Goal: Transaction & Acquisition: Book appointment/travel/reservation

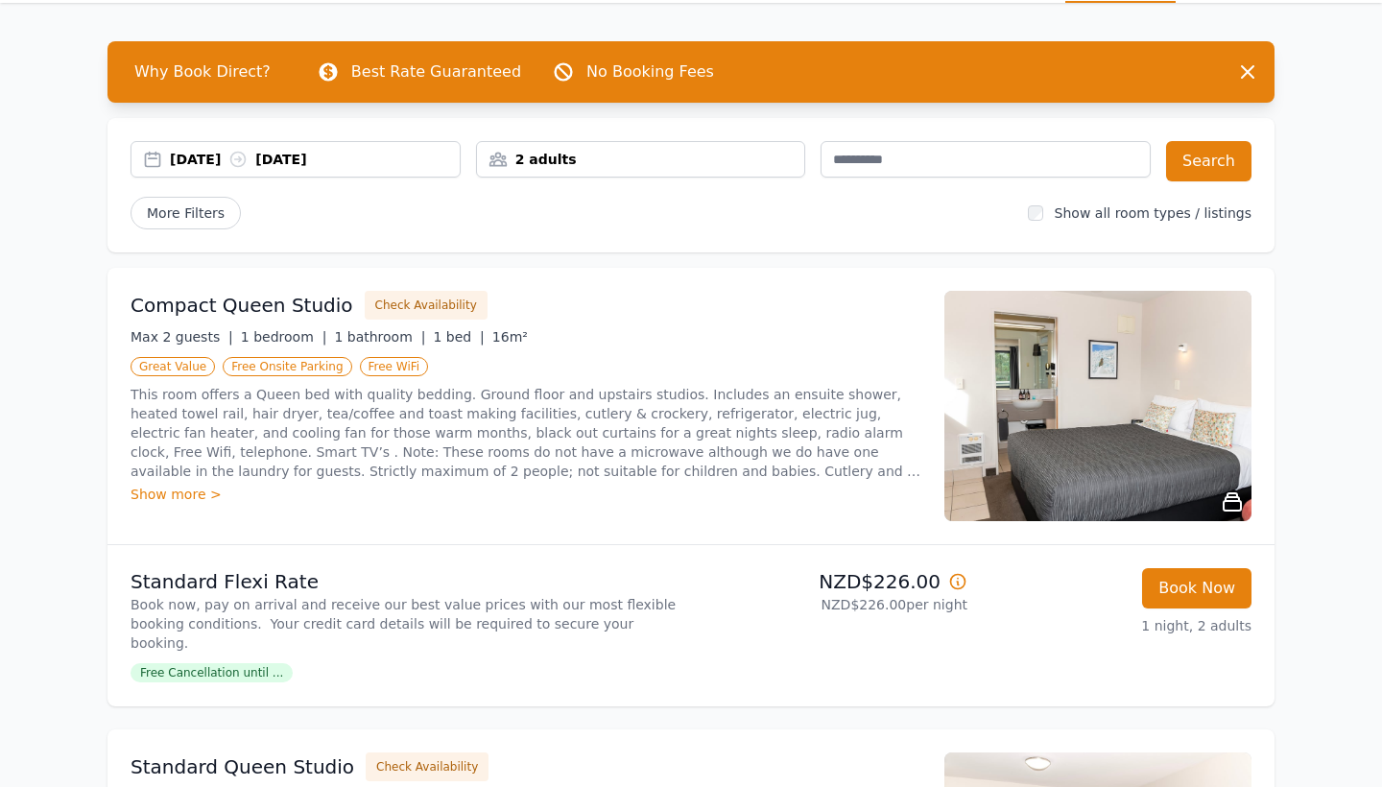
scroll to position [64, 0]
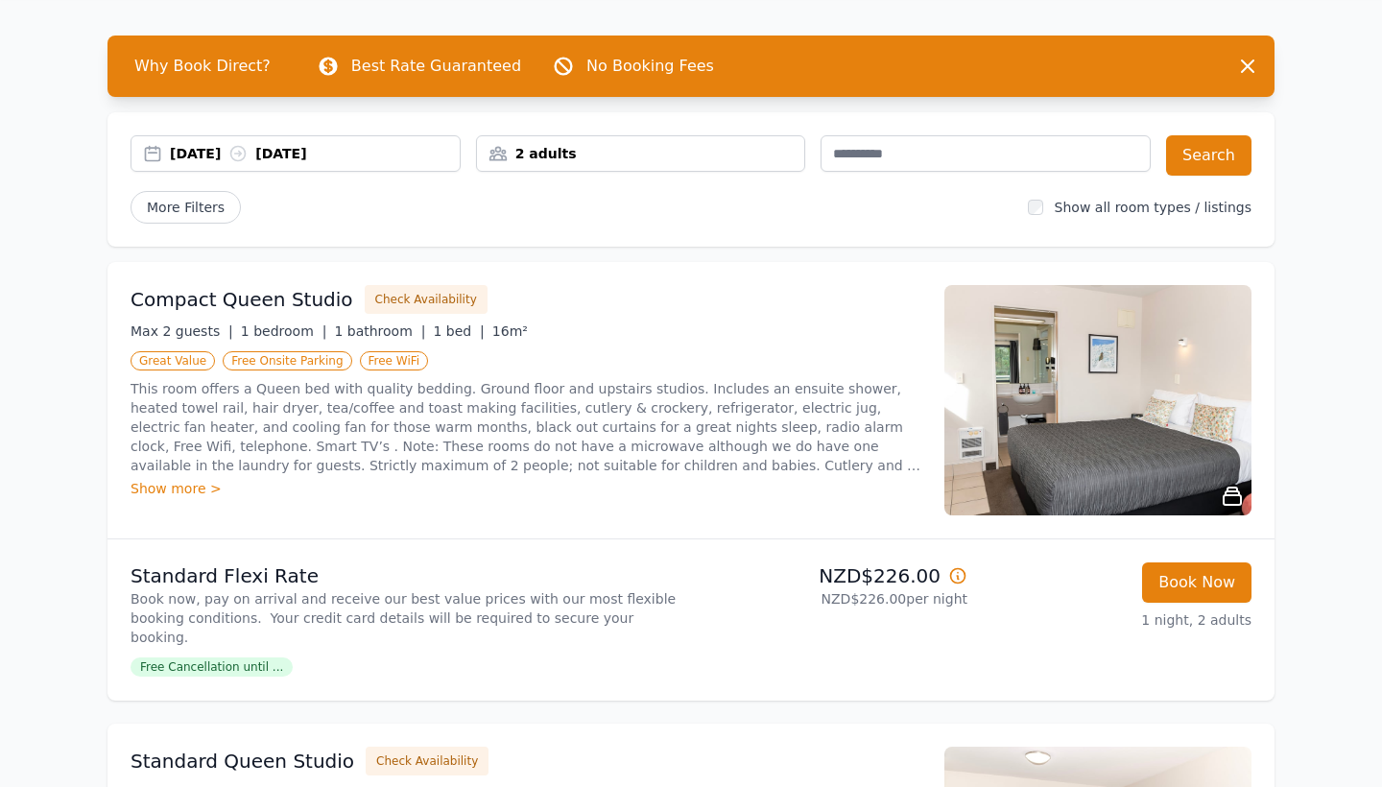
click at [1093, 392] on img at bounding box center [1097, 400] width 307 height 230
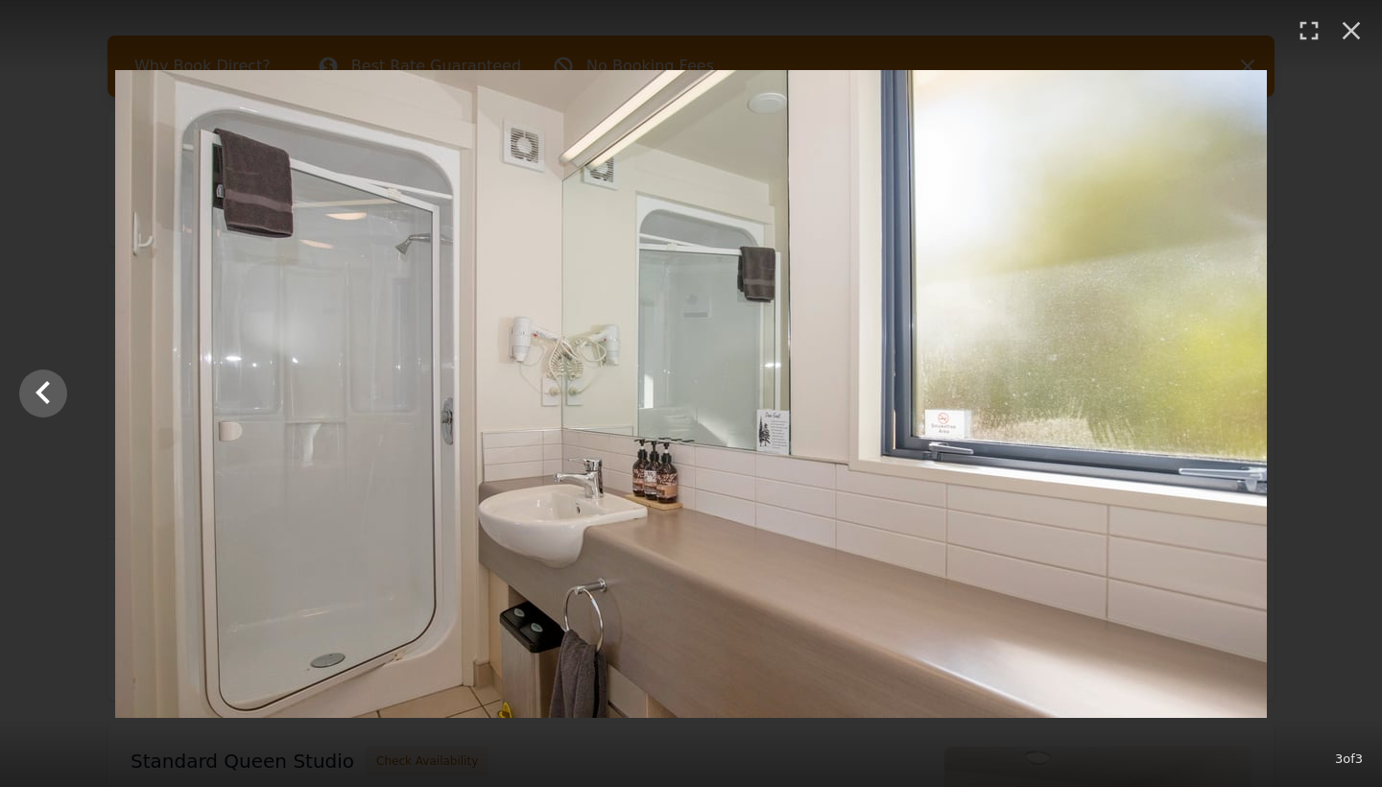
click at [1345, 216] on div at bounding box center [691, 394] width 1382 height 648
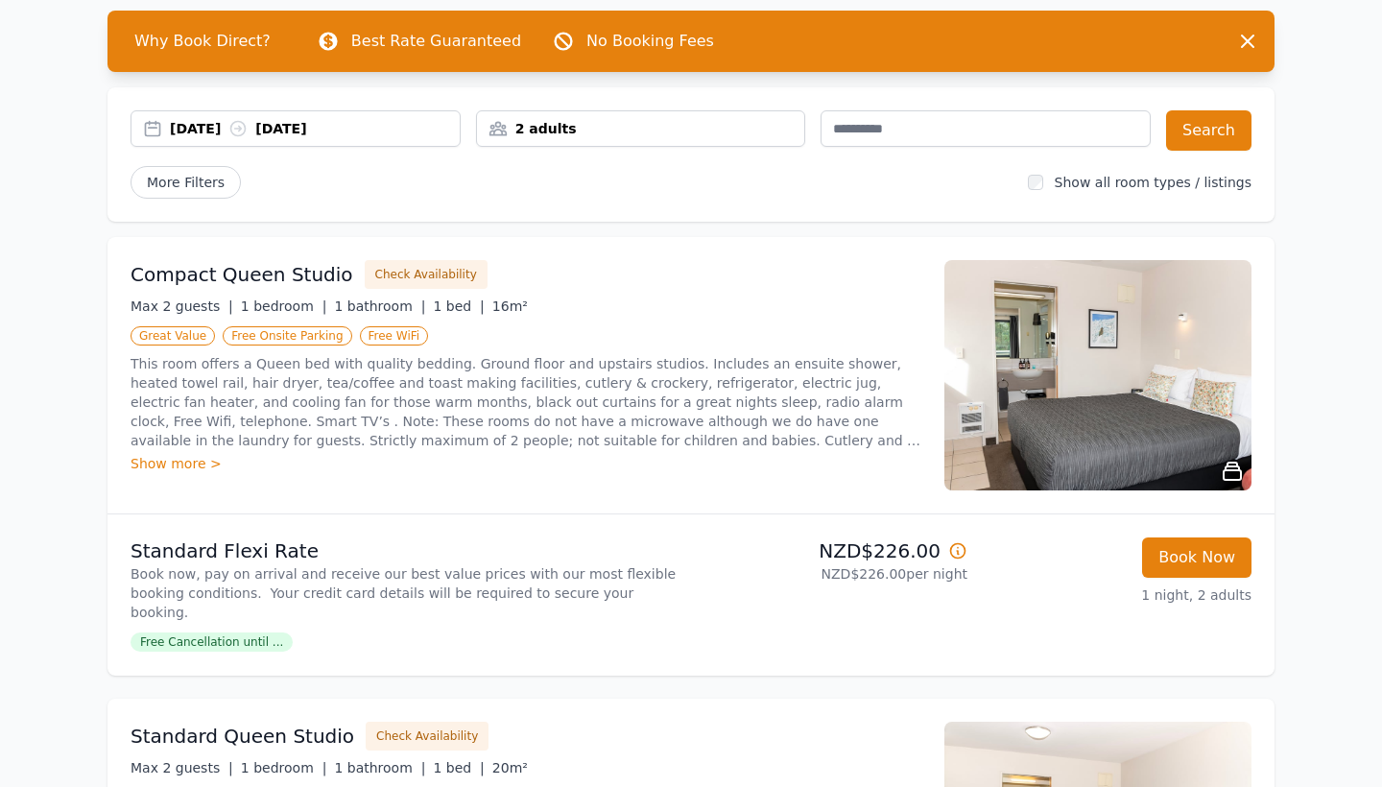
scroll to position [99, 0]
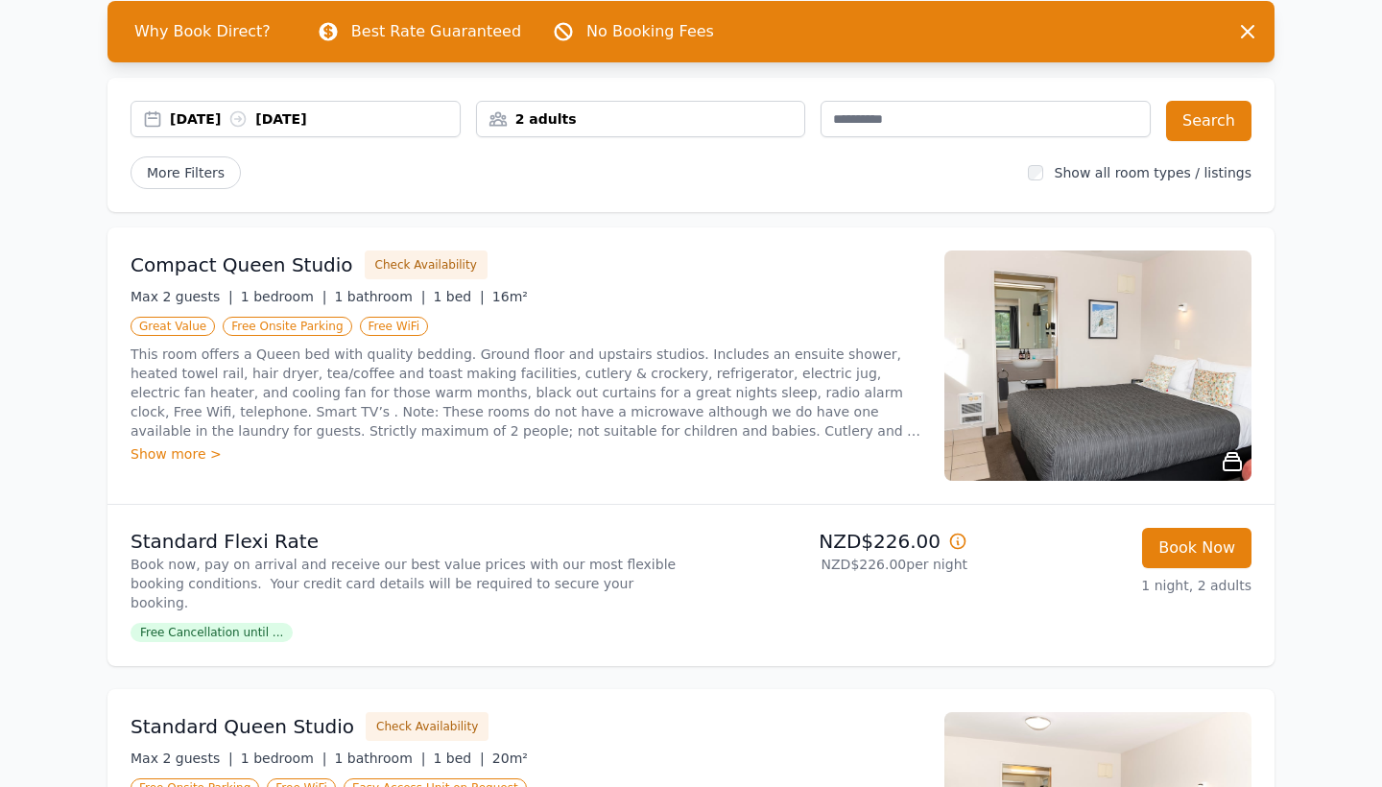
click at [701, 129] on div "2 adults" at bounding box center [641, 119] width 330 height 36
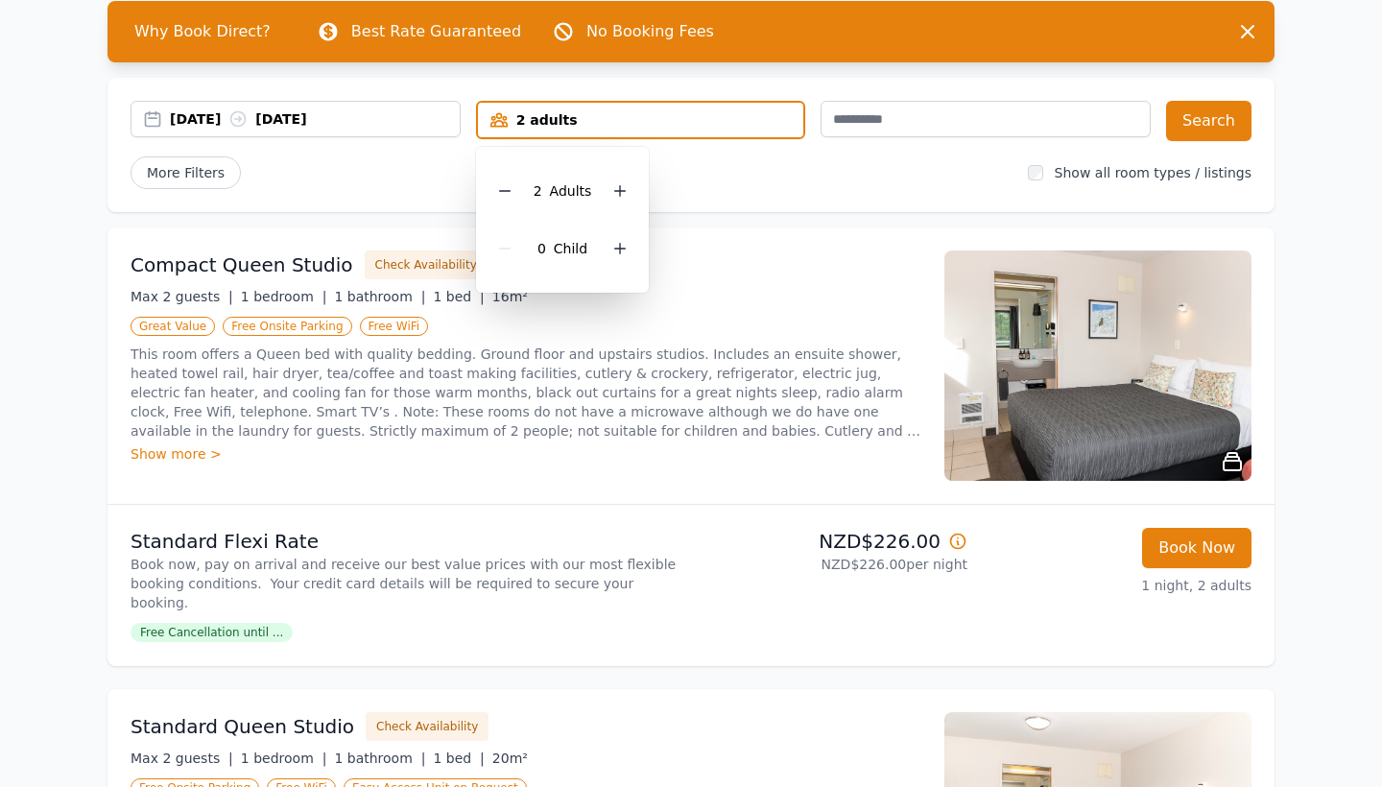
click at [753, 187] on div "More Filters" at bounding box center [572, 172] width 882 height 33
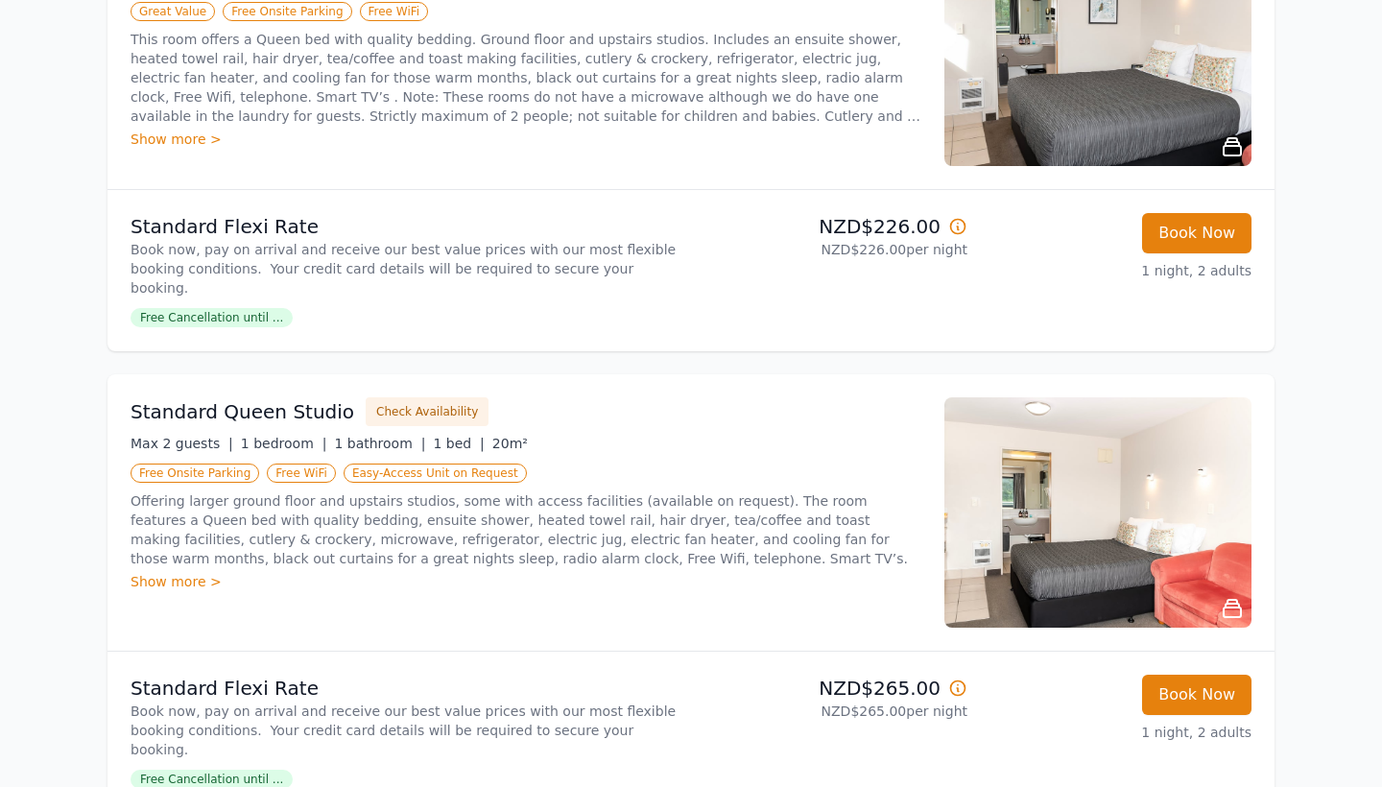
scroll to position [427, 0]
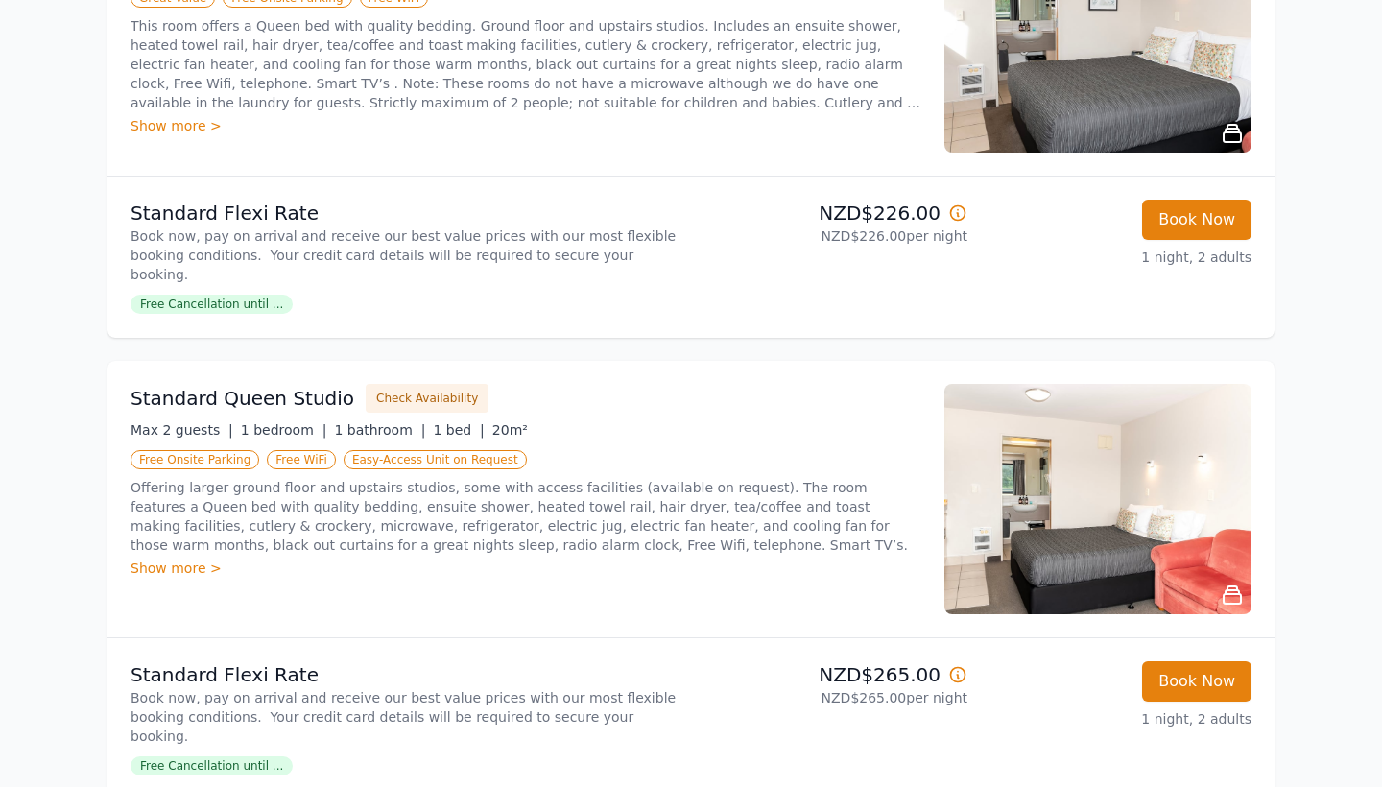
click at [1190, 502] on img at bounding box center [1097, 499] width 307 height 230
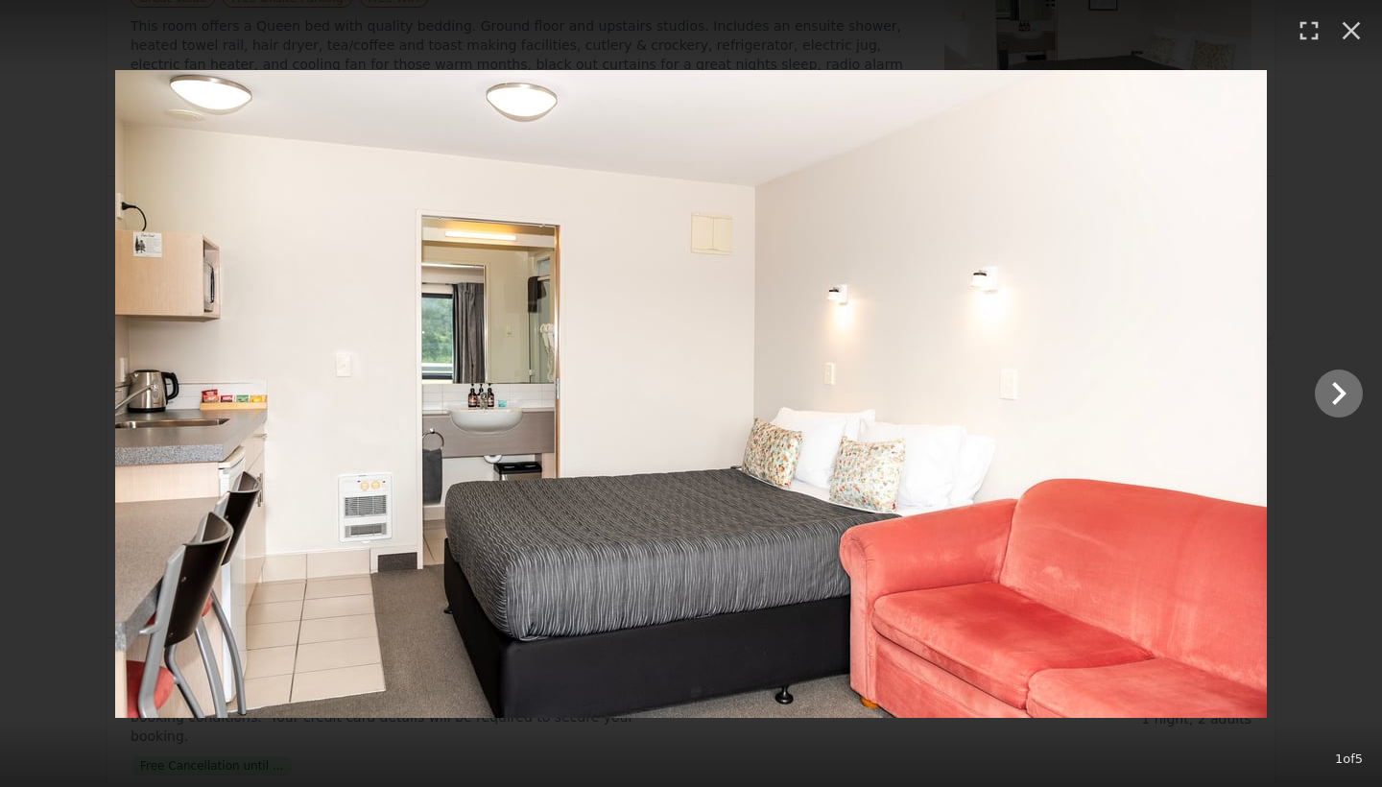
click at [1352, 401] on icon "Show slide 2 of 5" at bounding box center [1339, 393] width 46 height 46
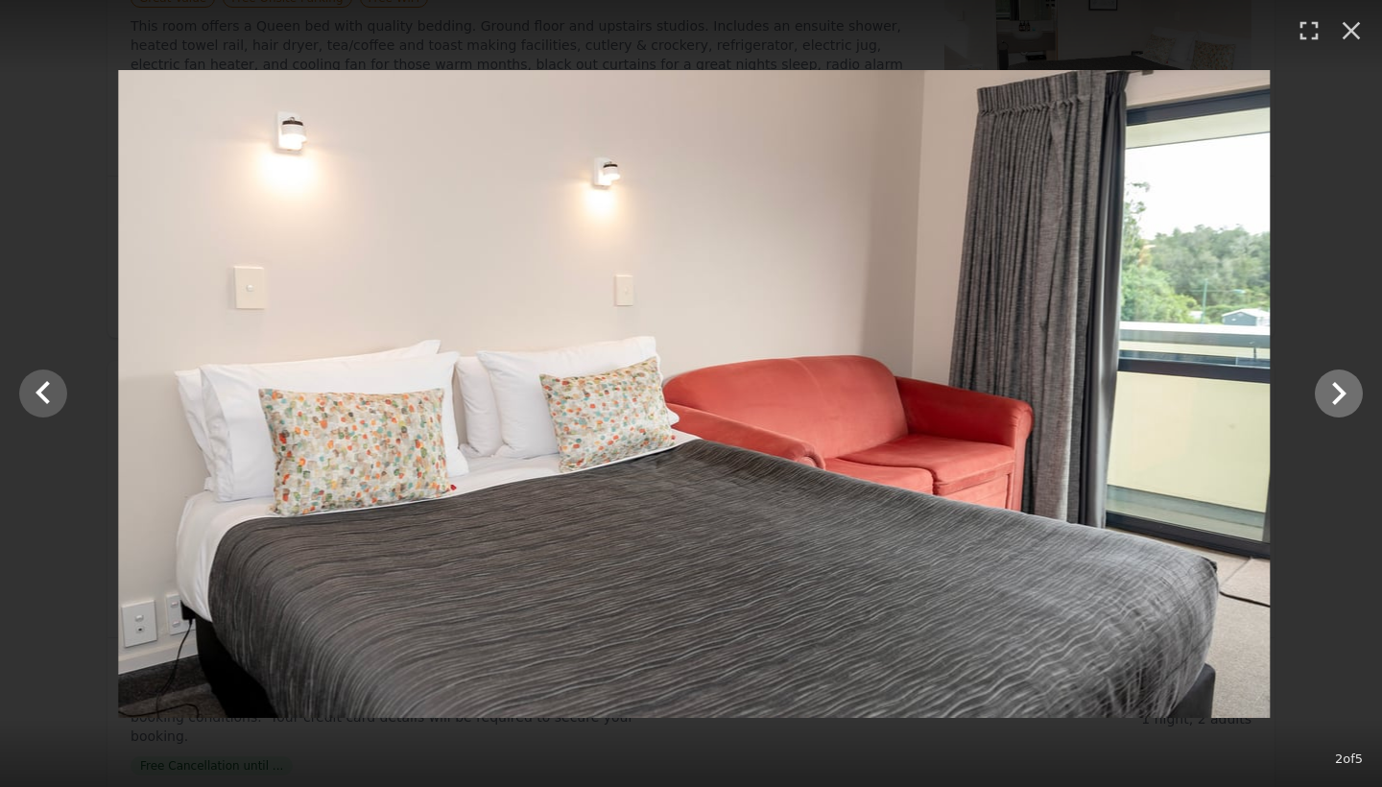
click at [1352, 402] on icon "Show slide 3 of 5" at bounding box center [1339, 393] width 46 height 46
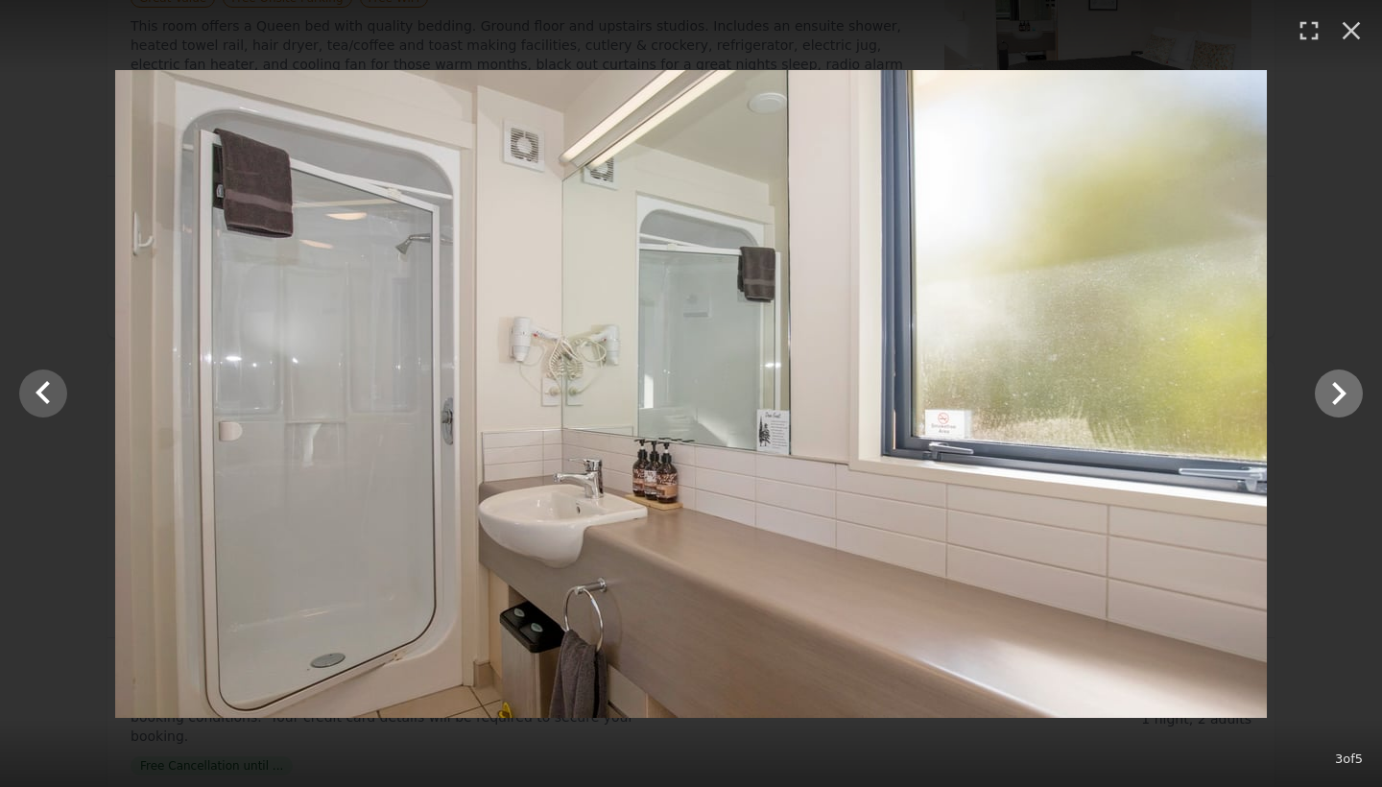
click at [1353, 405] on icon "Show slide 4 of 5" at bounding box center [1339, 393] width 46 height 46
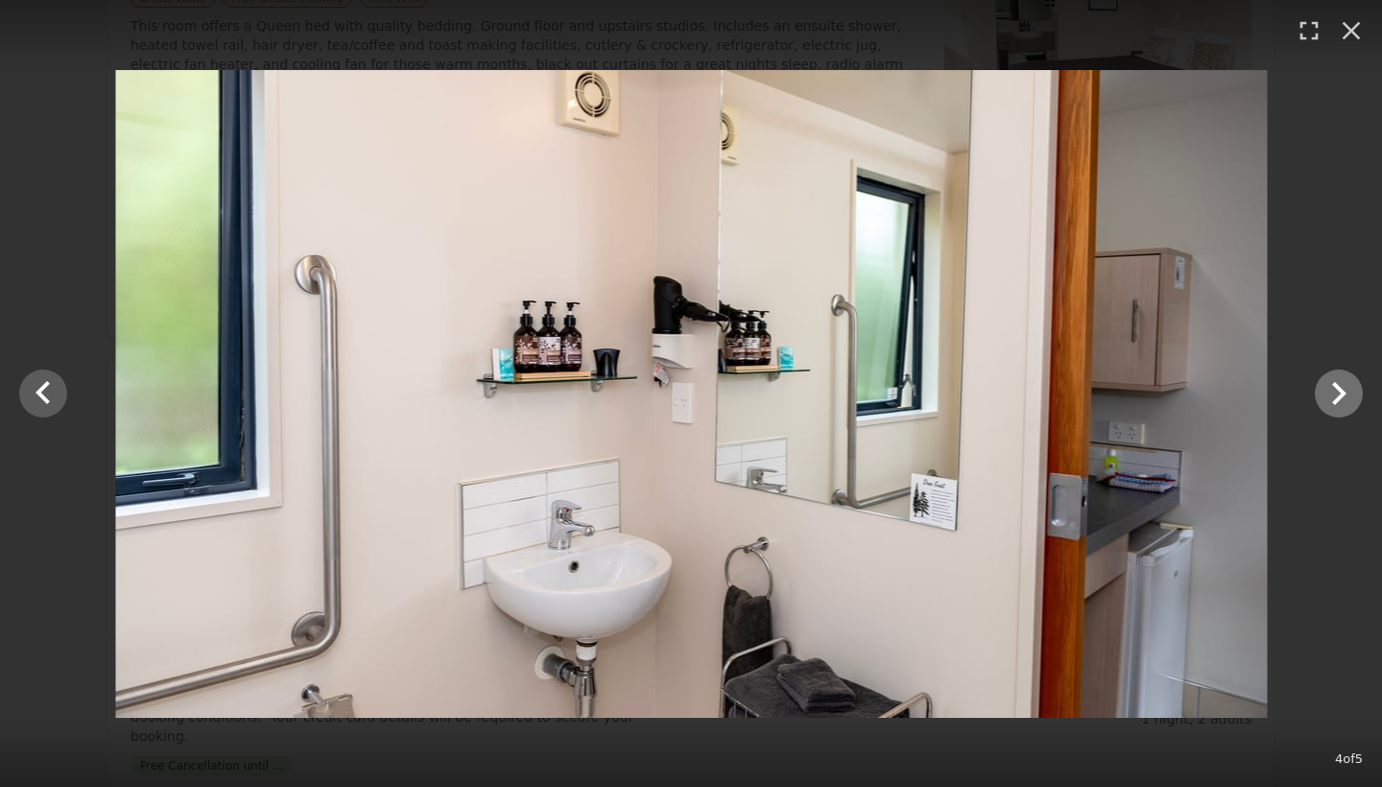
click at [1353, 405] on icon "Show slide 5 of 5" at bounding box center [1339, 393] width 46 height 46
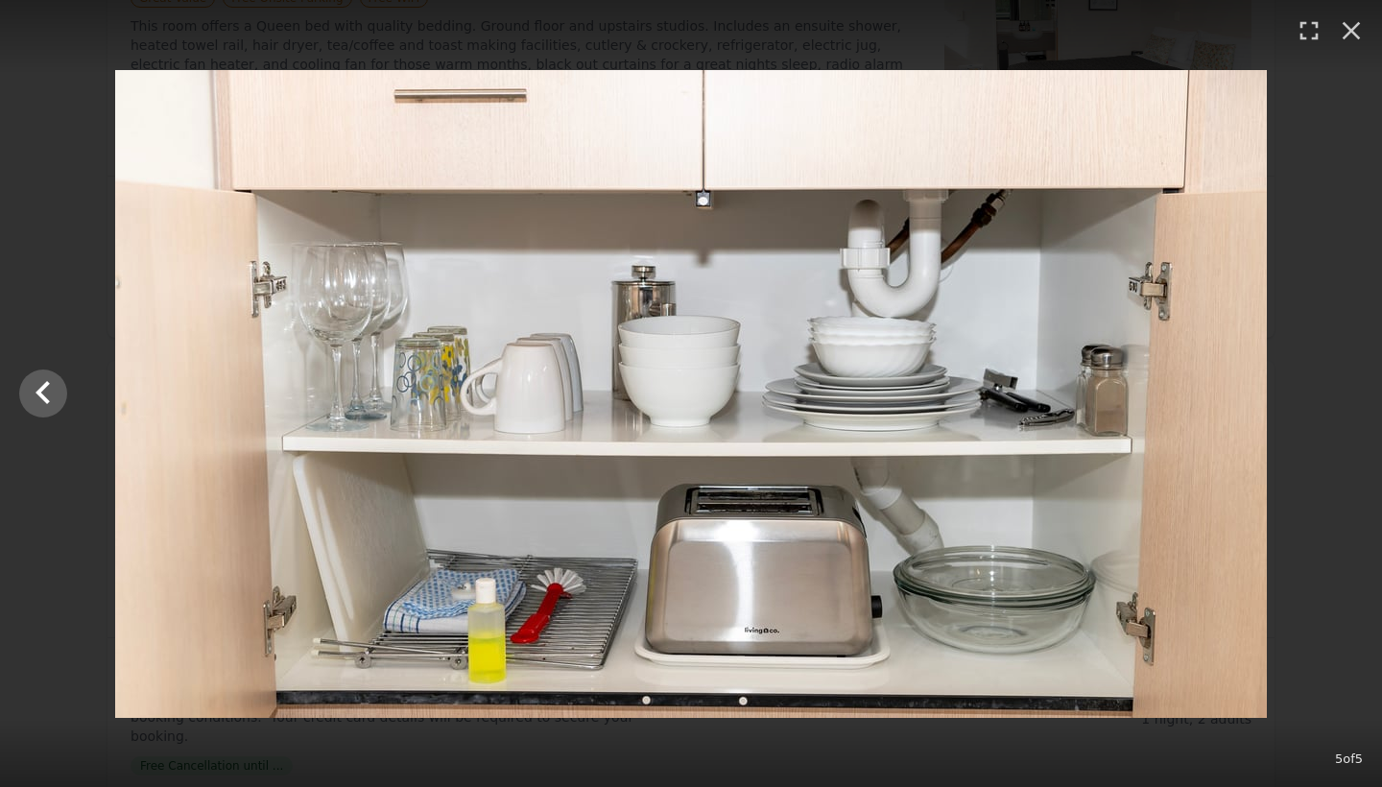
click at [1354, 405] on div at bounding box center [691, 394] width 1382 height 648
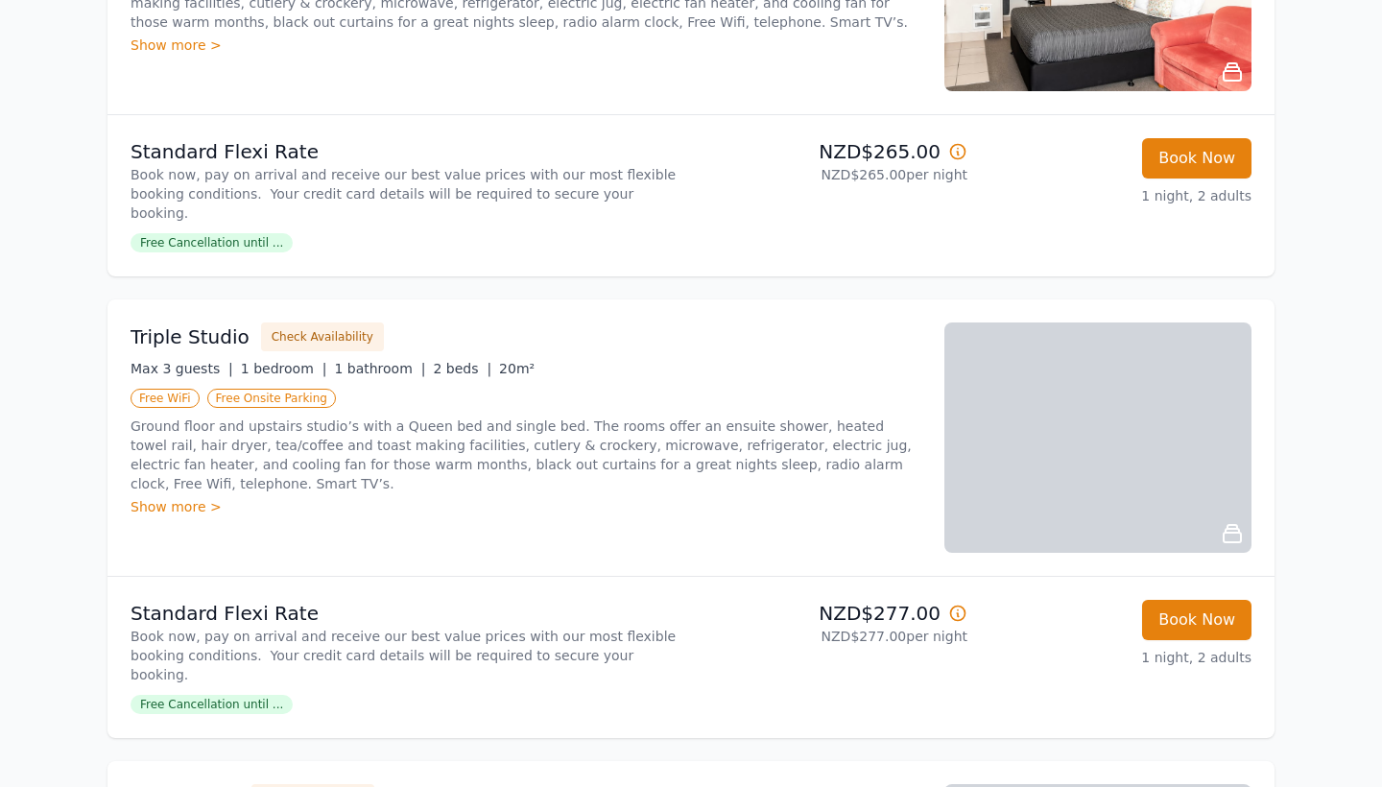
scroll to position [957, 0]
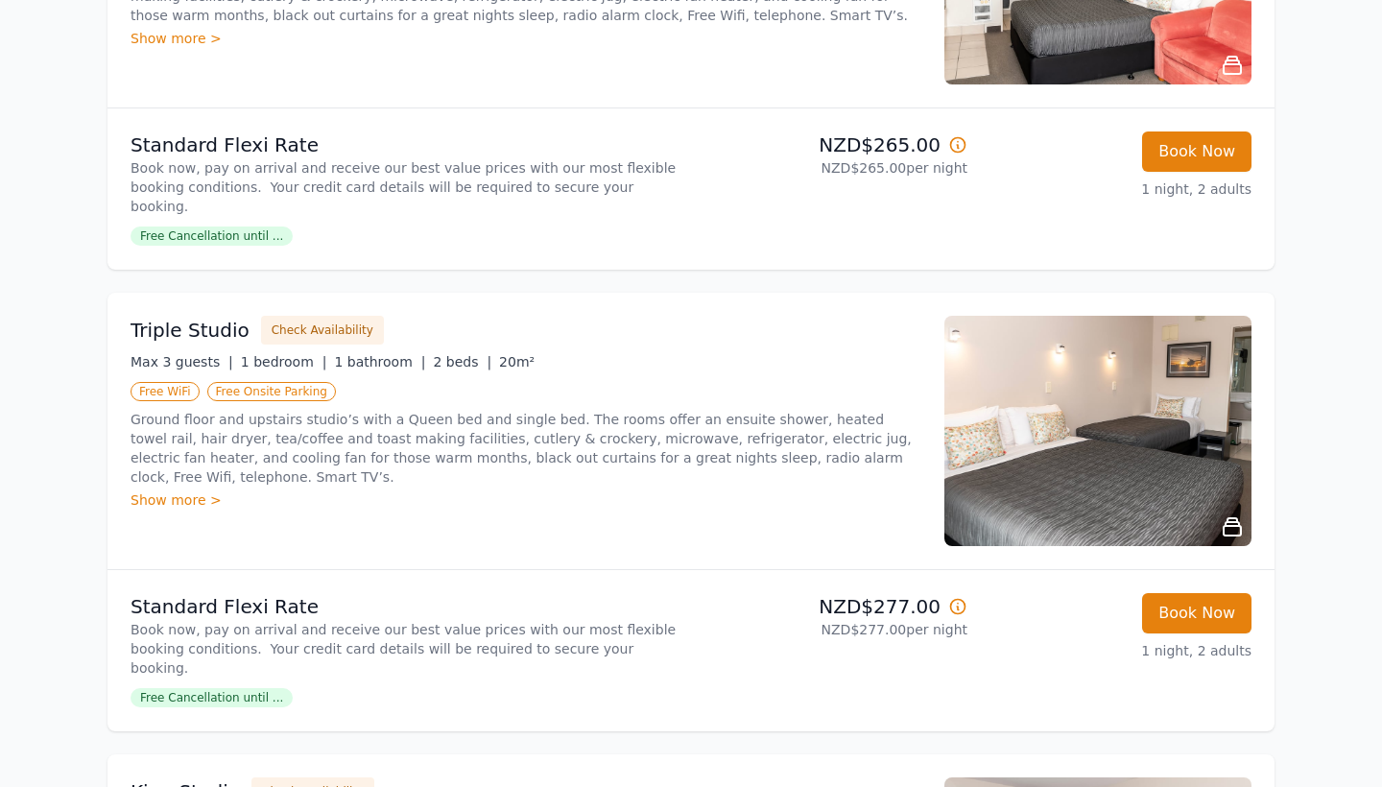
click at [1169, 381] on img at bounding box center [1097, 431] width 307 height 230
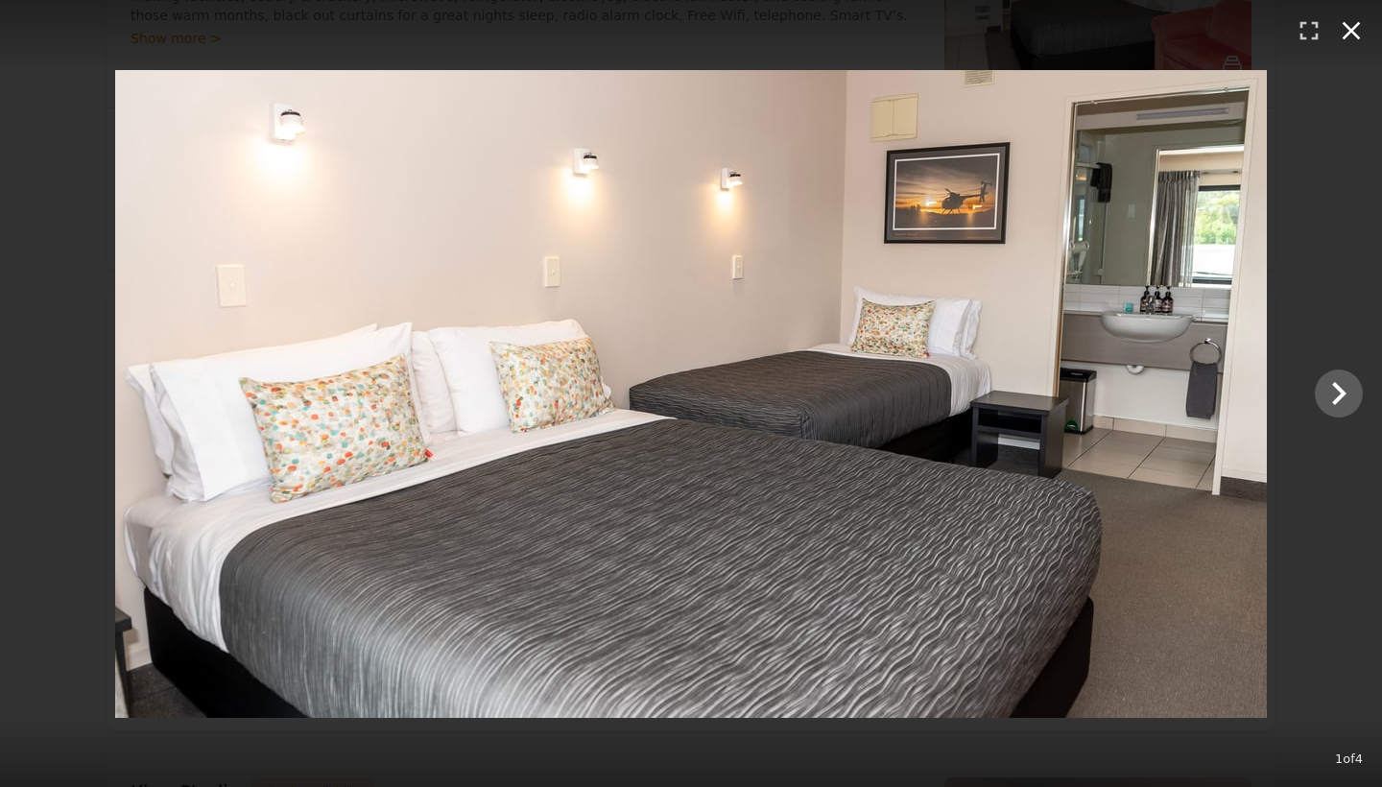
click at [1358, 25] on icon "button" at bounding box center [1352, 31] width 18 height 18
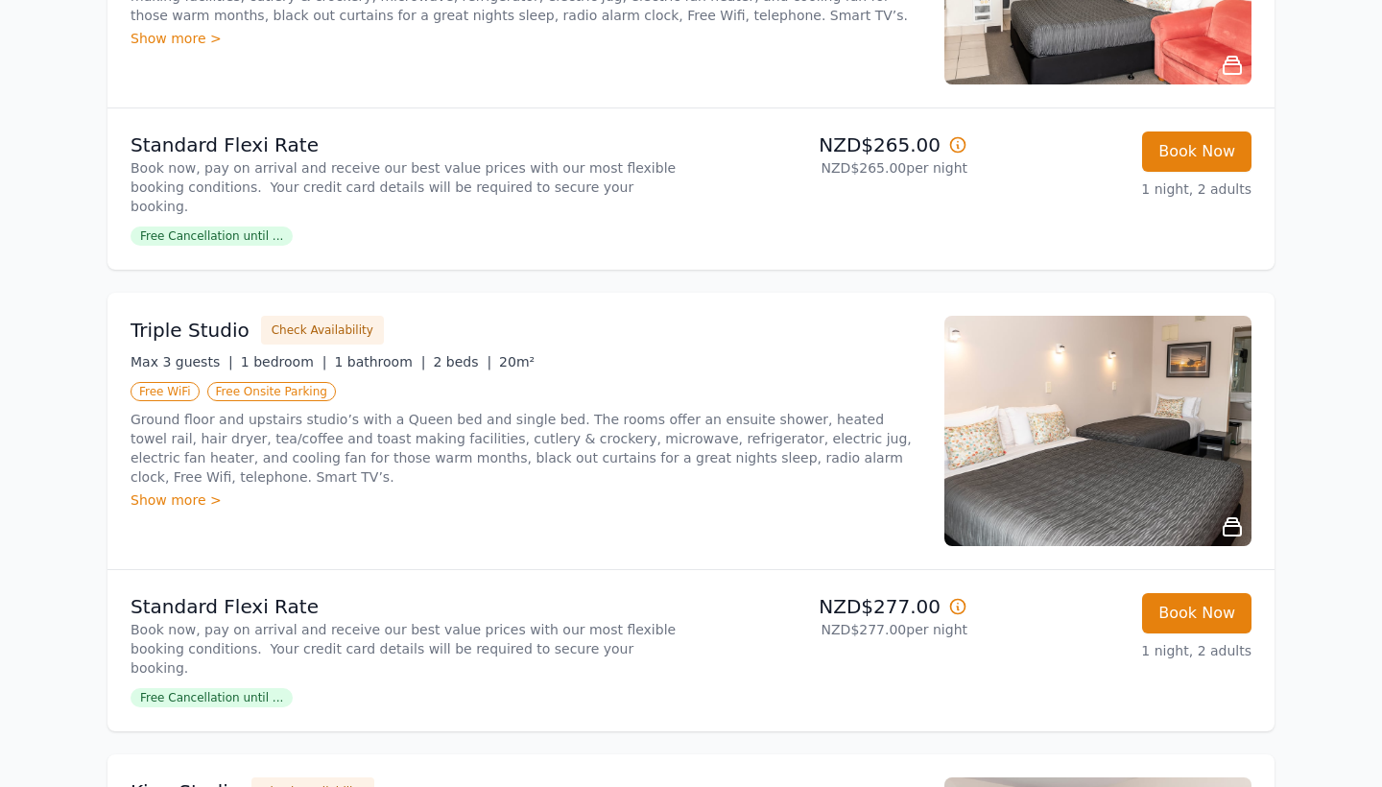
click at [1190, 597] on div "Book Now 1 night, 2 adults" at bounding box center [1117, 650] width 269 height 115
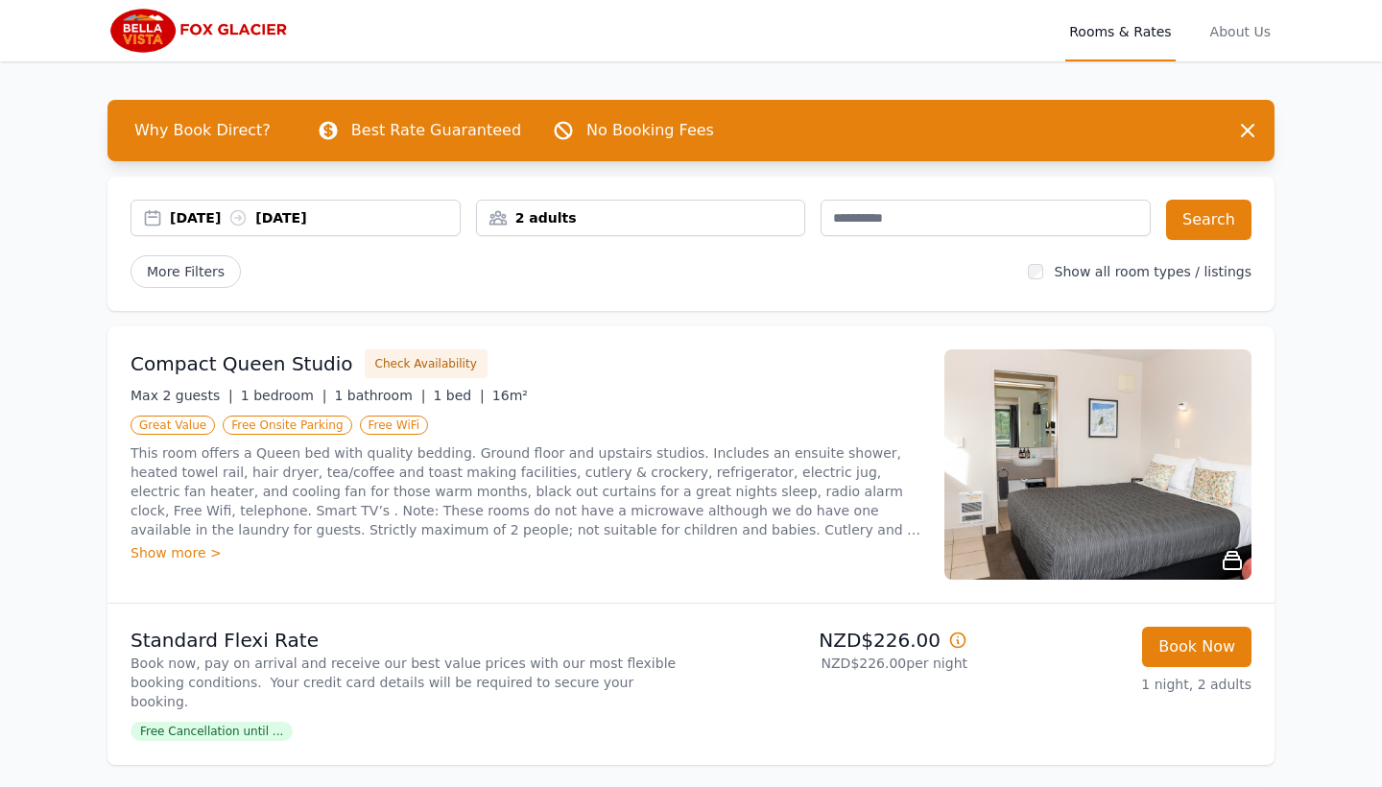
scroll to position [0, 0]
click at [212, 268] on span "More Filters" at bounding box center [186, 271] width 110 height 33
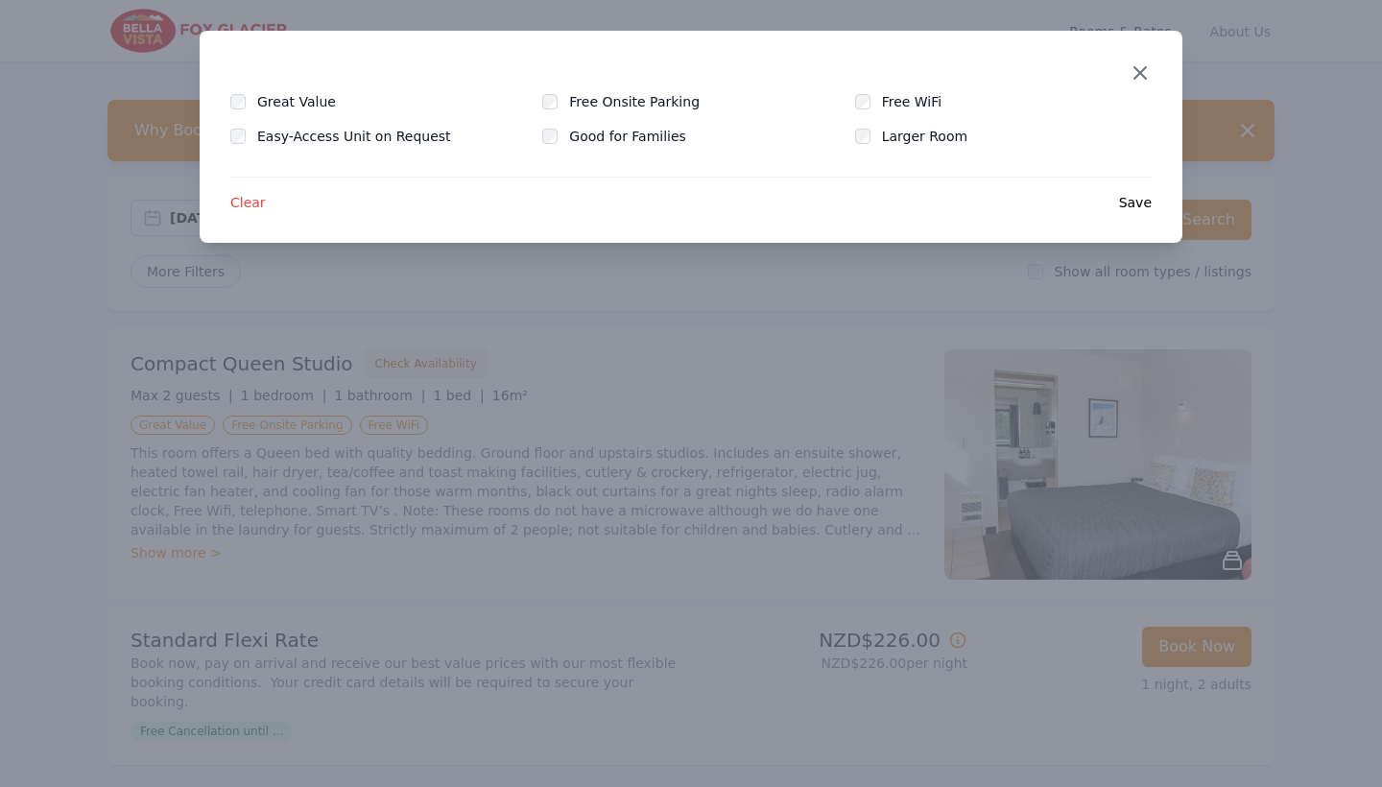
click at [1140, 77] on icon "button" at bounding box center [1140, 72] width 23 height 23
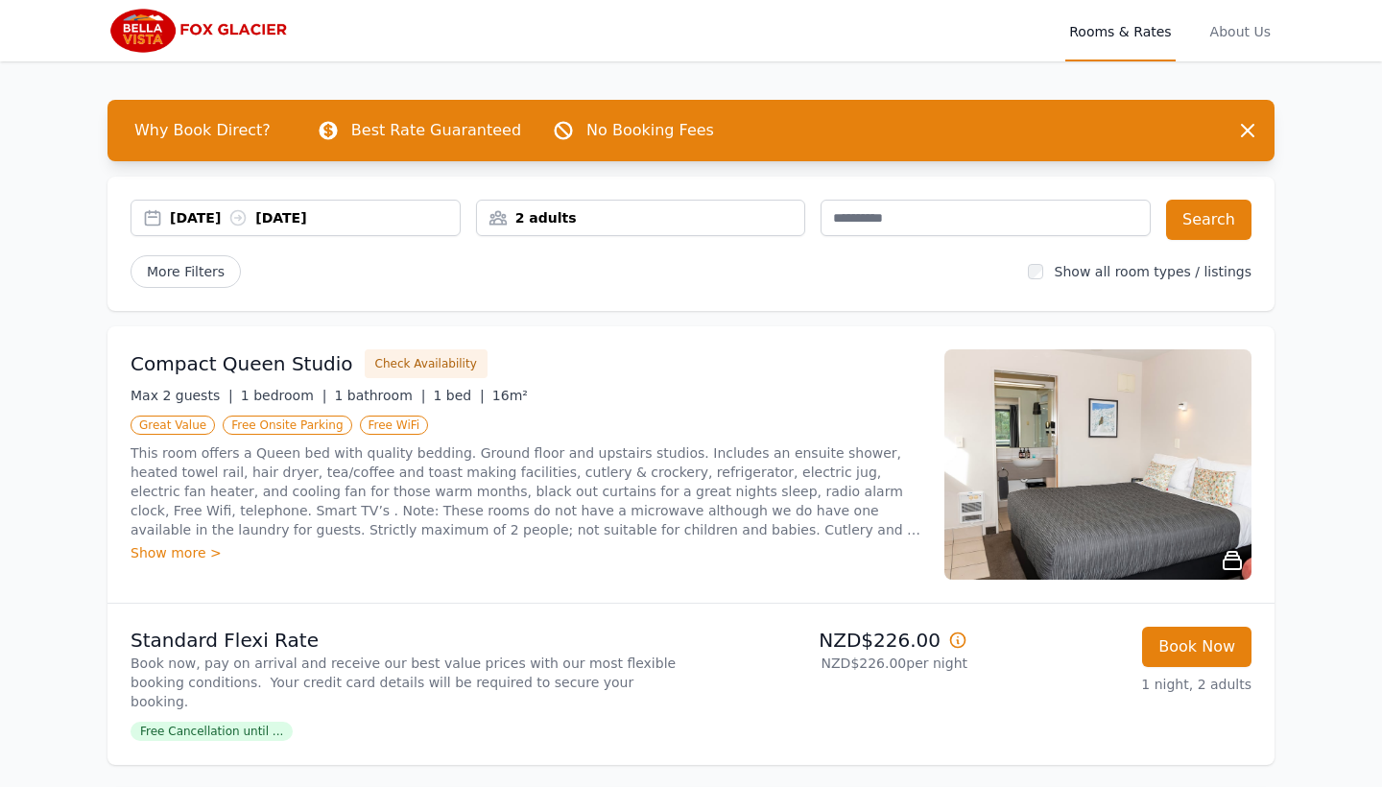
click at [149, 121] on span "Why Book Direct?" at bounding box center [202, 130] width 167 height 38
click at [654, 204] on div "2 adults" at bounding box center [641, 218] width 330 height 36
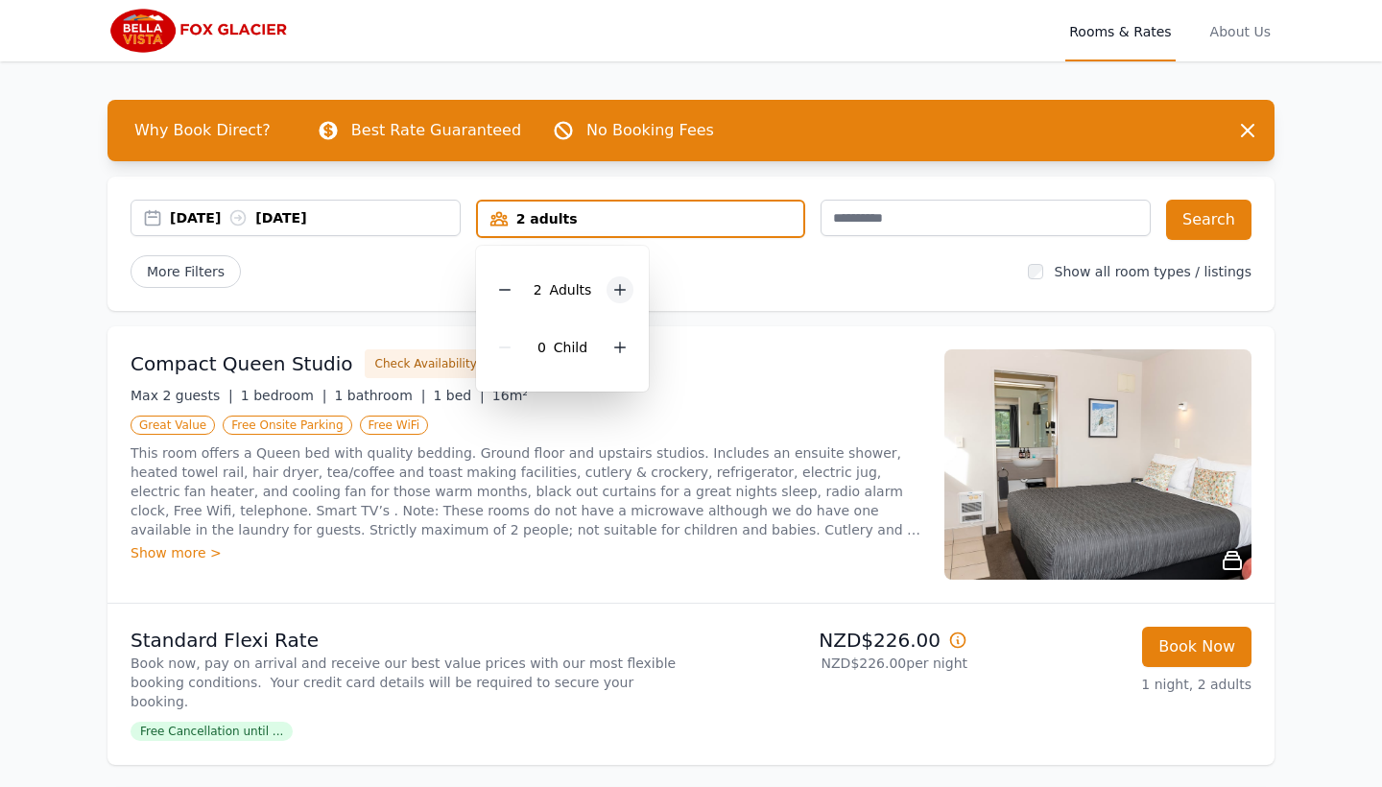
click at [624, 284] on icon at bounding box center [619, 289] width 15 height 15
click at [1224, 216] on button "Search" at bounding box center [1208, 220] width 85 height 40
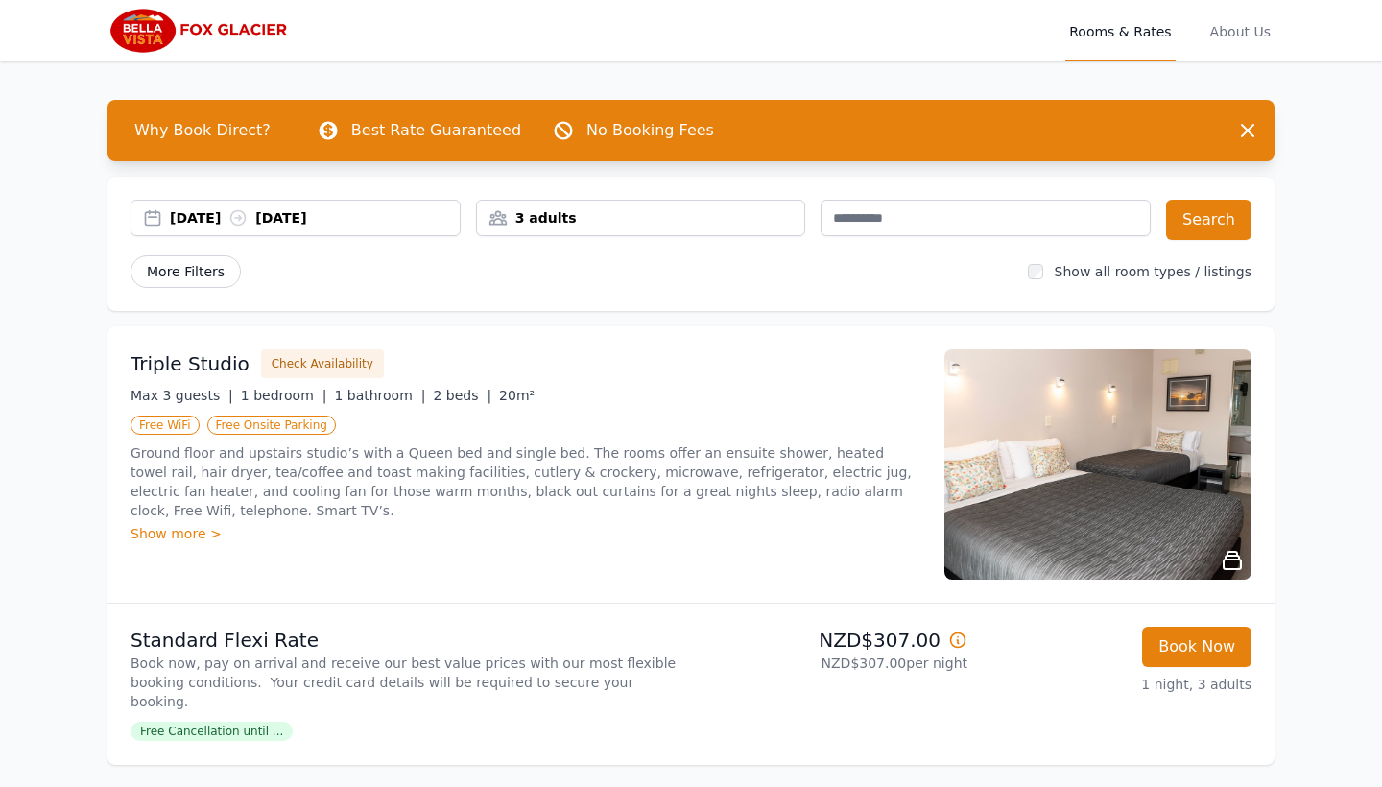
click at [208, 280] on span "More Filters" at bounding box center [186, 271] width 110 height 33
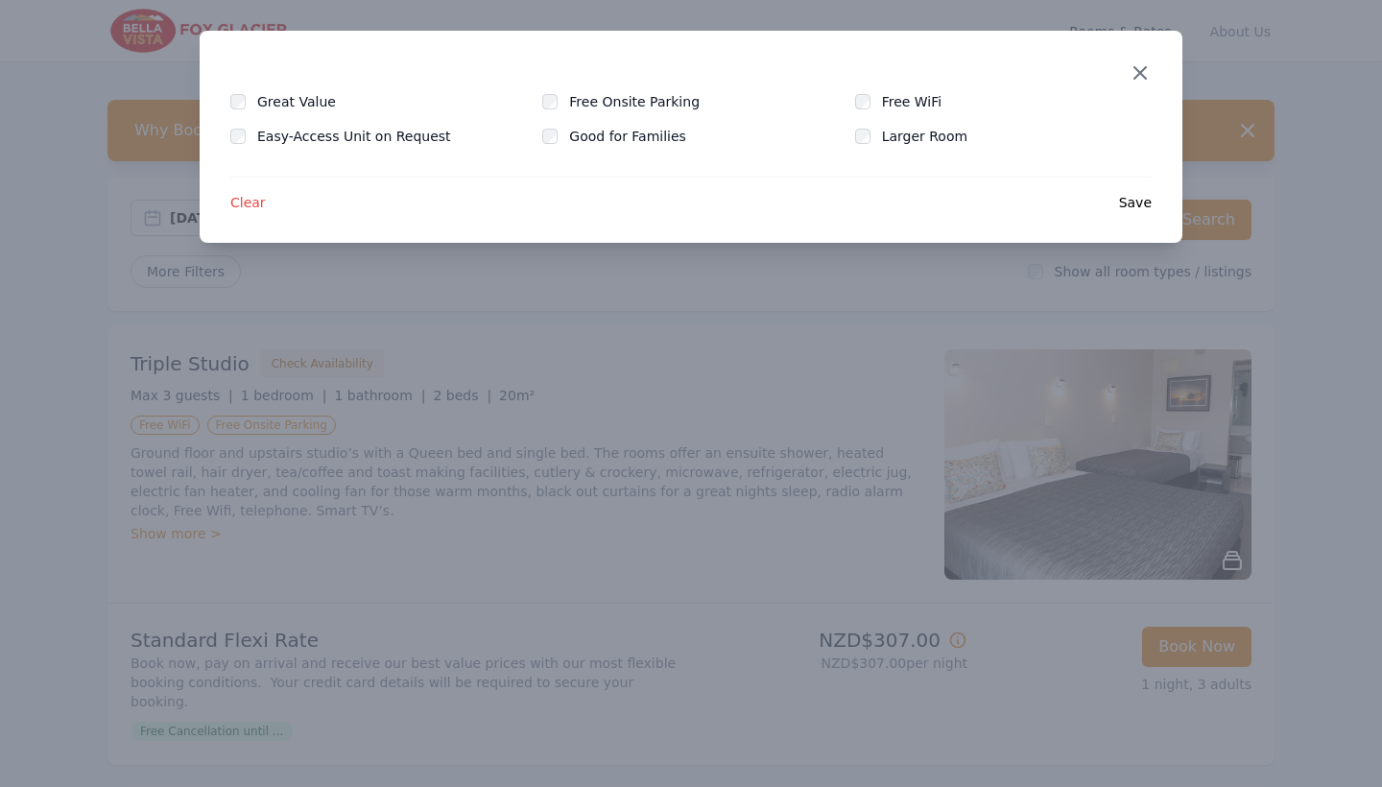
click at [1143, 77] on icon "button" at bounding box center [1140, 73] width 12 height 12
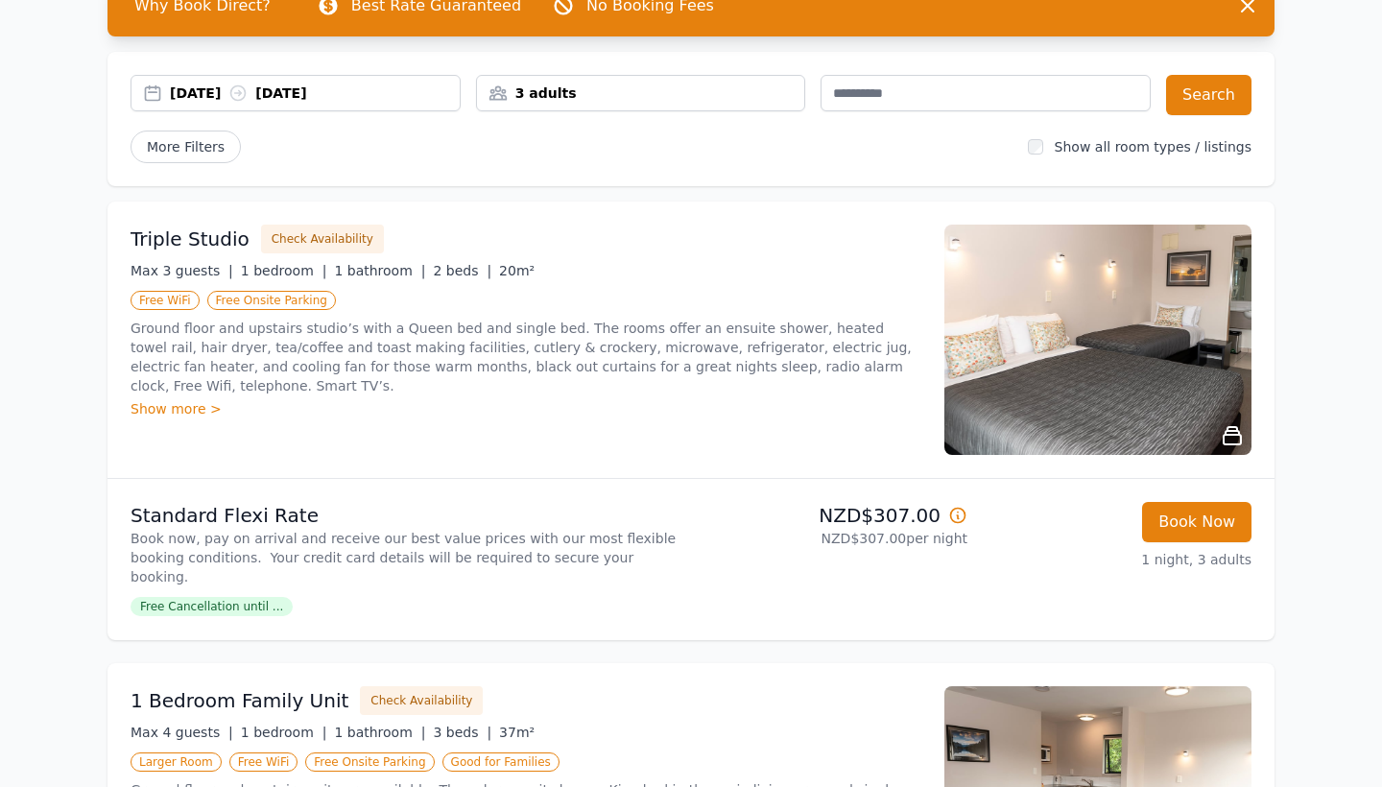
scroll to position [123, 0]
